Goal: Task Accomplishment & Management: Manage account settings

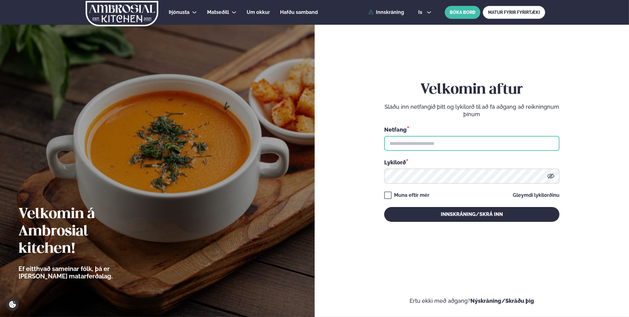
drag, startPoint x: 0, startPoint y: 0, endPoint x: 457, endPoint y: 143, distance: 479.4
click at [456, 144] on input "text" at bounding box center [471, 143] width 175 height 15
type input "**********"
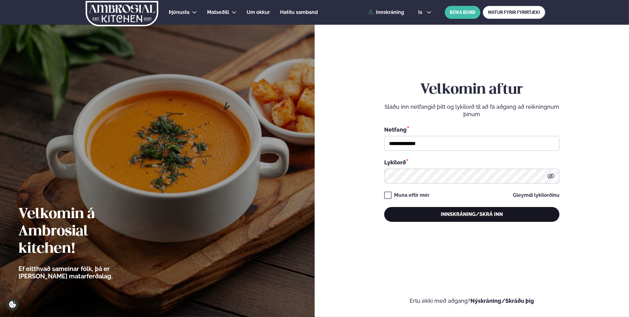
click at [438, 218] on button "Innskráning/Skrá inn" at bounding box center [471, 214] width 175 height 15
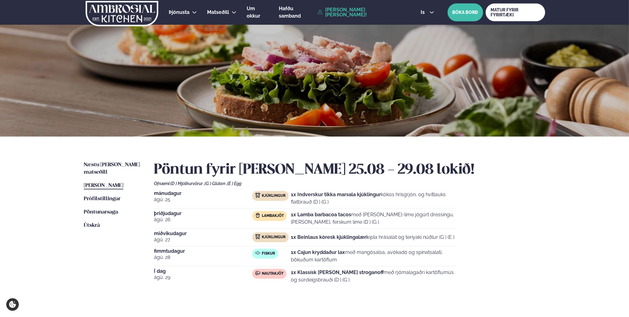
click at [418, 16] on div "is en is BÓKA BORÐ MATUR FYRIR FYRIRTÆKI" at bounding box center [481, 12] width 130 height 18
click at [422, 14] on span "is" at bounding box center [424, 12] width 6 height 5
click at [430, 27] on link "en" at bounding box center [427, 23] width 23 height 12
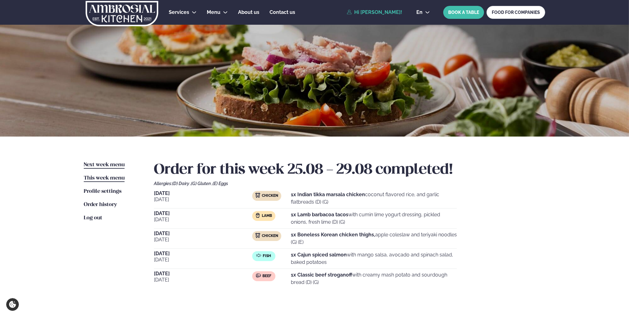
click at [106, 162] on link "Next week menu Next week" at bounding box center [104, 164] width 41 height 7
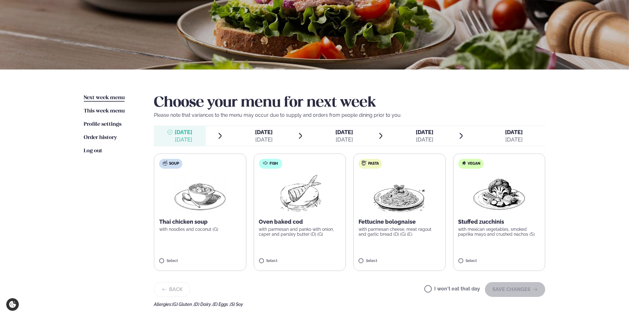
scroll to position [93, 0]
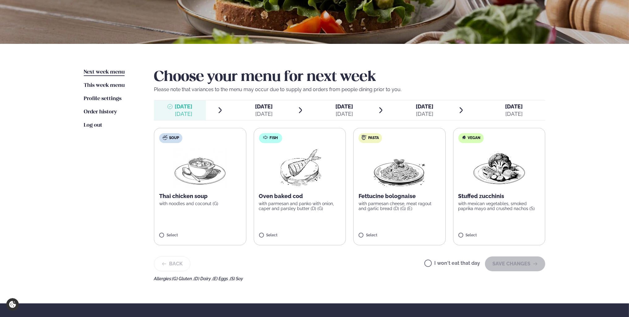
click at [315, 171] on img at bounding box center [299, 168] width 55 height 40
click at [504, 263] on button "SAVE CHANGES" at bounding box center [515, 264] width 60 height 15
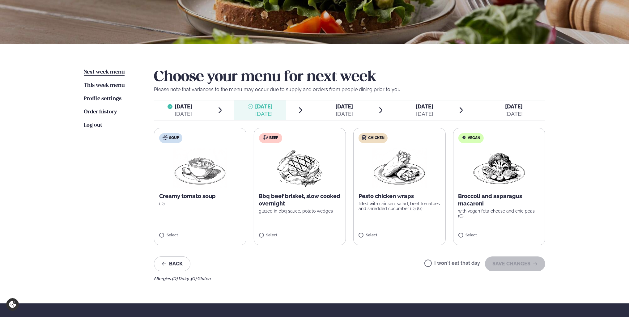
click at [310, 172] on img at bounding box center [299, 168] width 55 height 40
click at [526, 268] on button "SAVE CHANGES" at bounding box center [515, 264] width 60 height 15
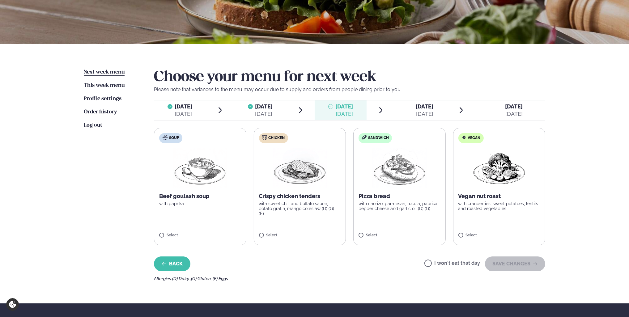
click at [184, 263] on button "Back" at bounding box center [172, 264] width 36 height 15
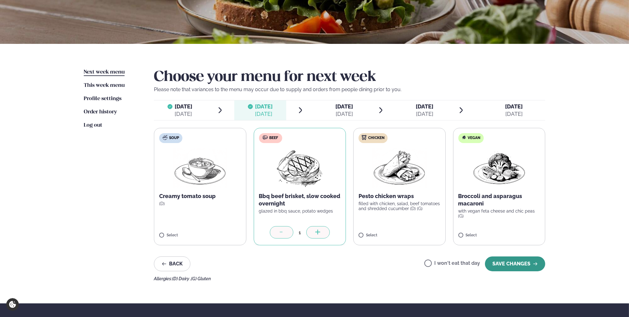
click at [538, 262] on button "SAVE CHANGES" at bounding box center [515, 264] width 60 height 15
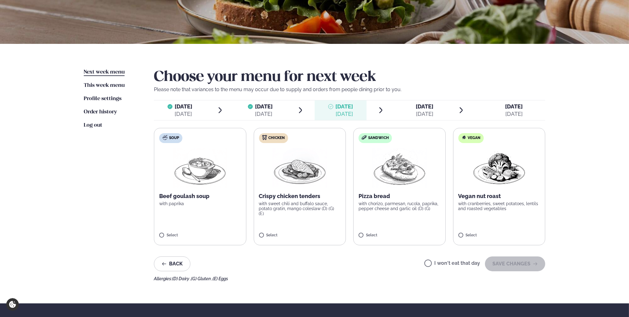
click at [323, 159] on img at bounding box center [300, 168] width 54 height 40
click at [535, 268] on button "SAVE CHANGES" at bounding box center [515, 264] width 60 height 15
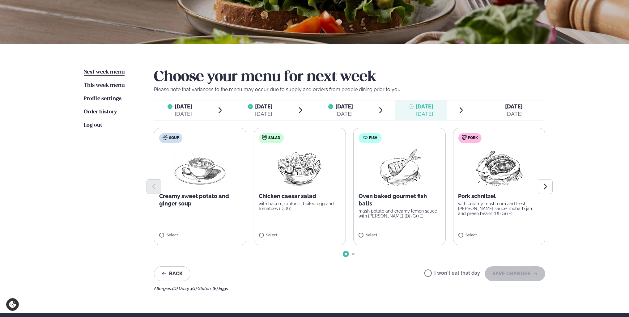
click at [407, 184] on div at bounding box center [349, 186] width 391 height 15
click at [407, 216] on p "mash potato and creamy lemon sauce with [PERSON_NAME] (D) (G) (E)" at bounding box center [400, 214] width 82 height 10
click at [502, 271] on button "SAVE CHANGES" at bounding box center [515, 273] width 60 height 15
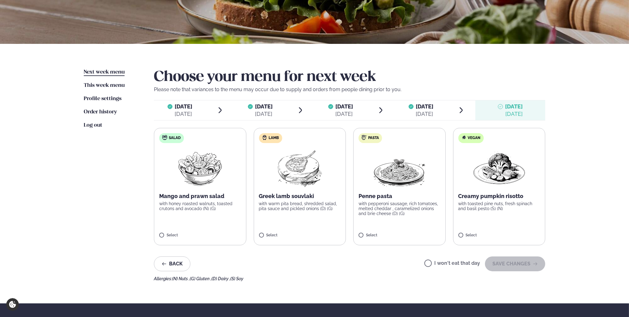
click at [309, 208] on p "with warm pita bread, shredded salad, pita sauce and pickled onions (D) (G)" at bounding box center [300, 206] width 82 height 10
click at [511, 270] on button "SAVE CHANGES" at bounding box center [515, 264] width 60 height 15
